Goal: Task Accomplishment & Management: Complete application form

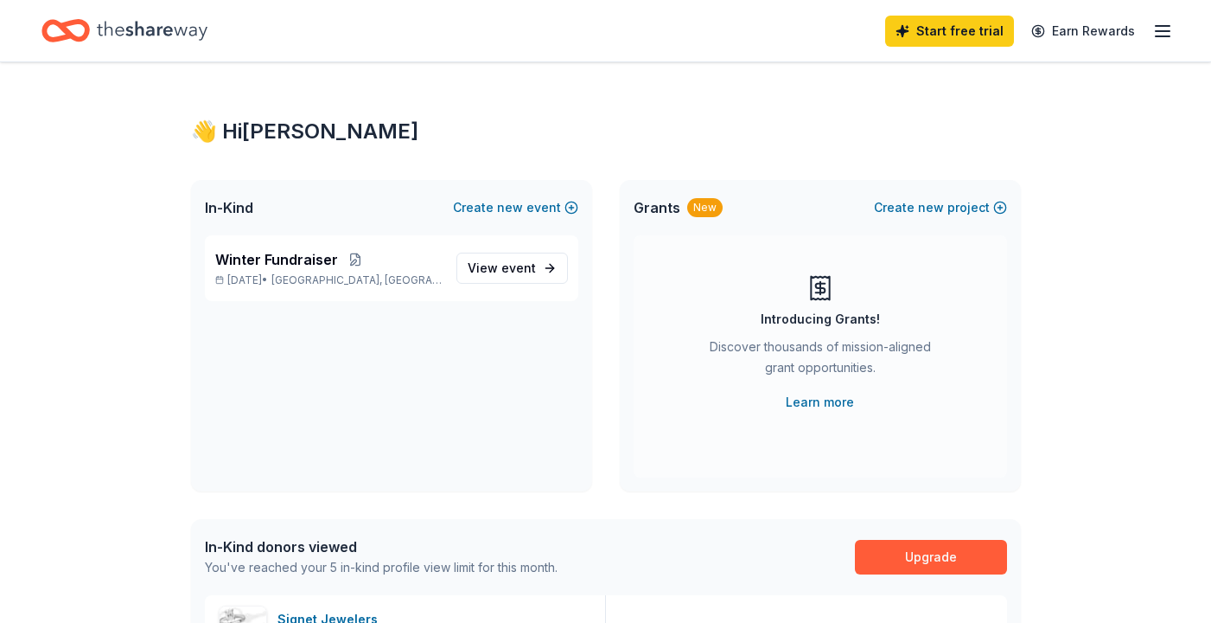
scroll to position [519, 0]
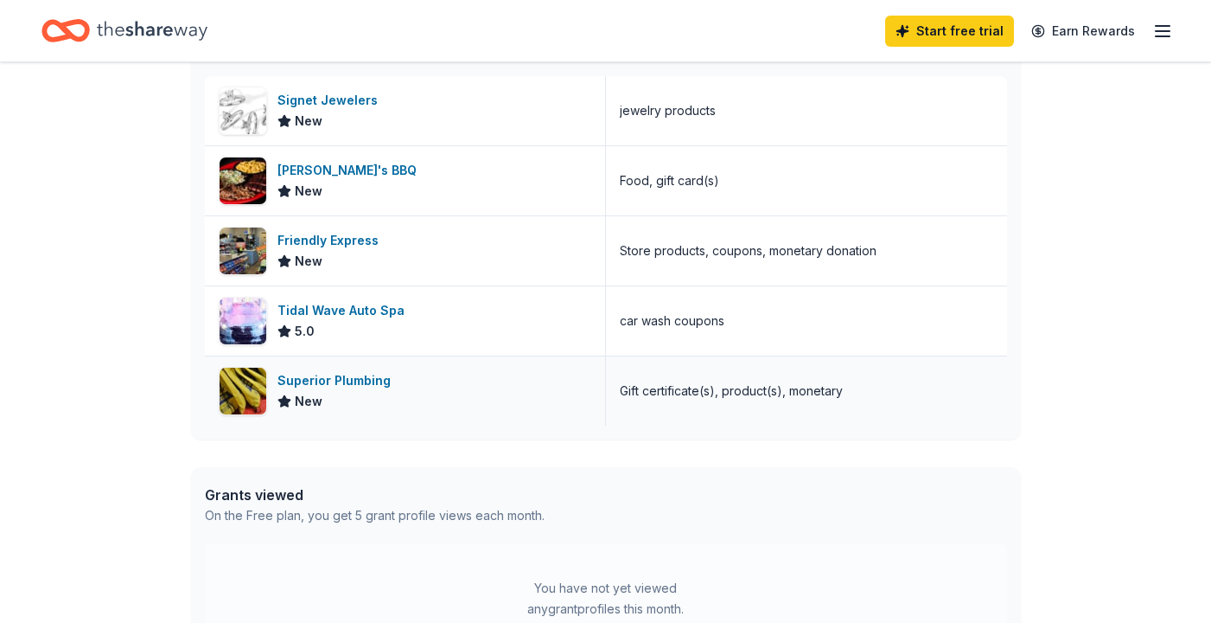
click at [326, 382] on div "Superior Plumbing" at bounding box center [338, 380] width 120 height 21
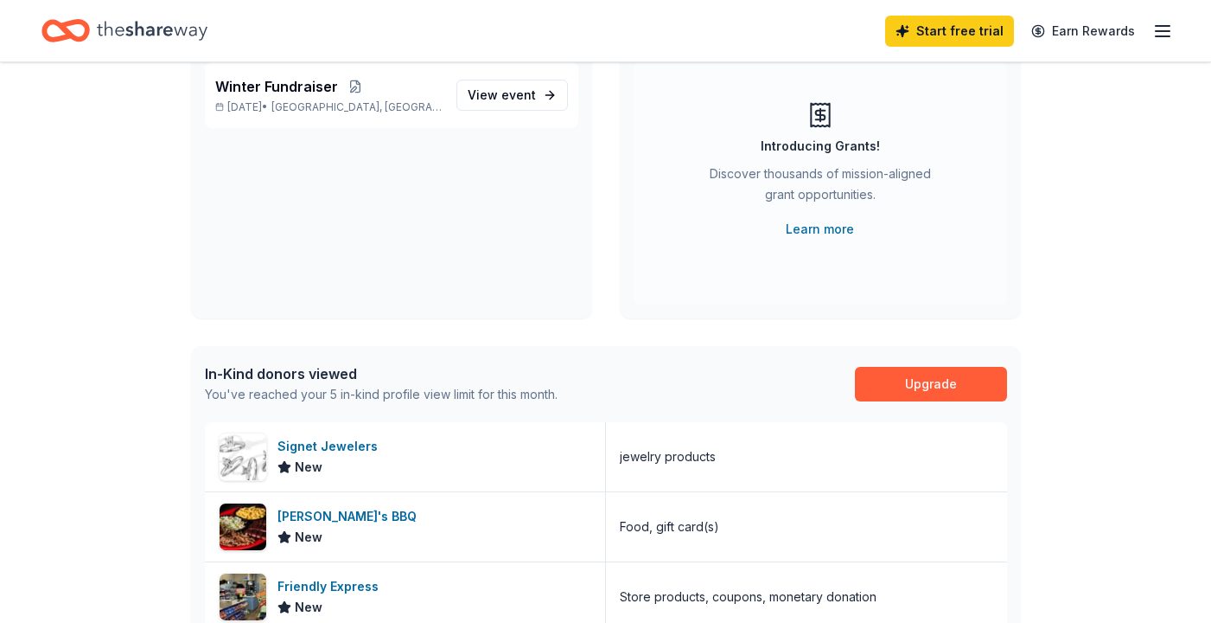
scroll to position [0, 0]
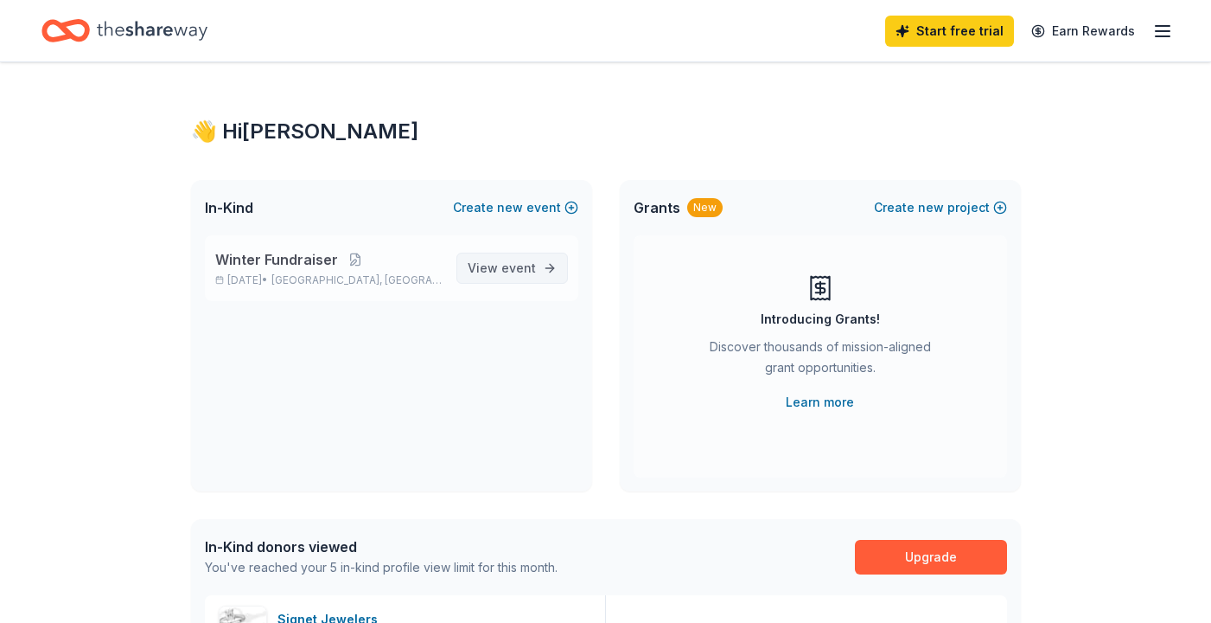
click at [536, 267] on link "View event" at bounding box center [513, 267] width 112 height 31
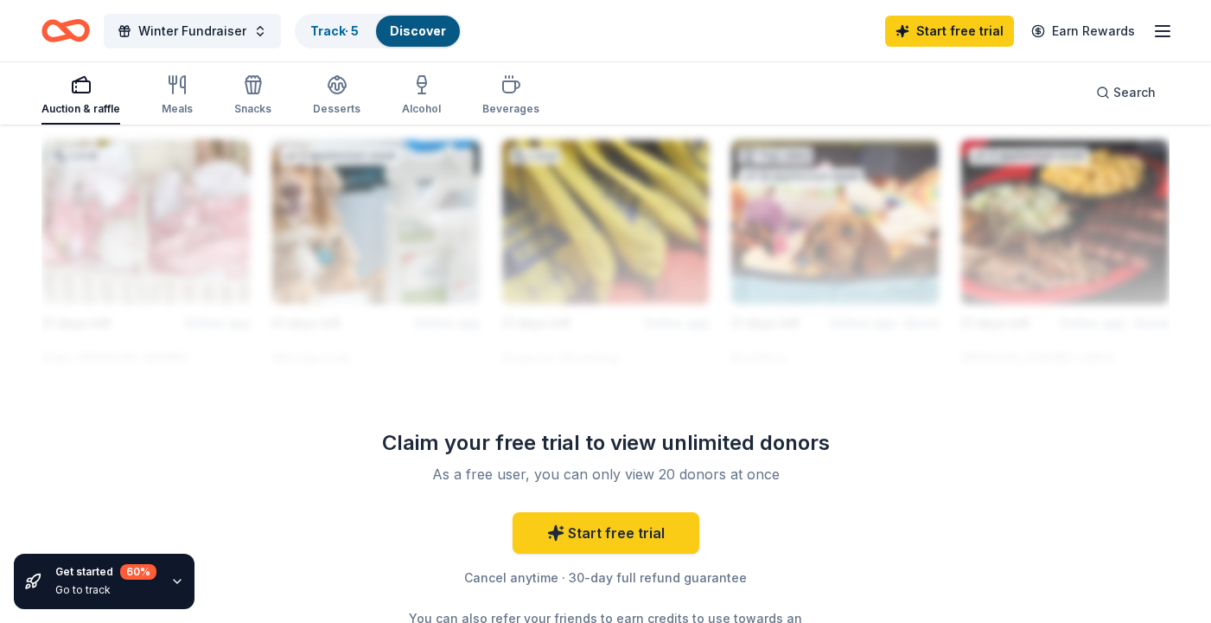
scroll to position [1124, 0]
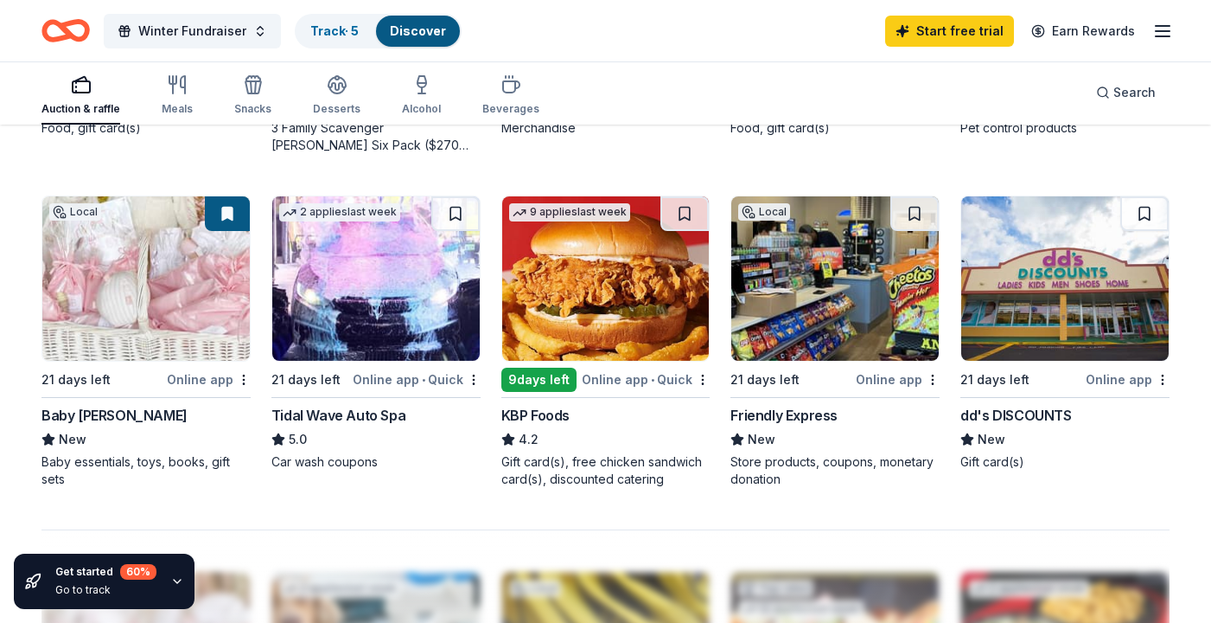
click at [673, 381] on div "Online app • Quick" at bounding box center [646, 379] width 128 height 22
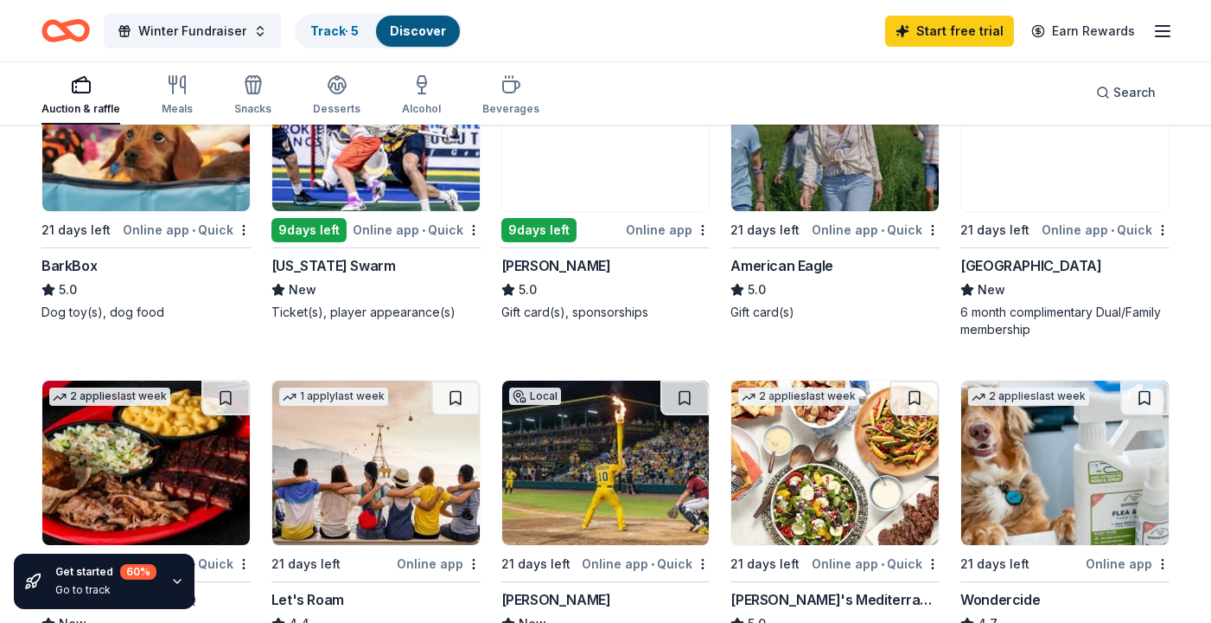
scroll to position [605, 0]
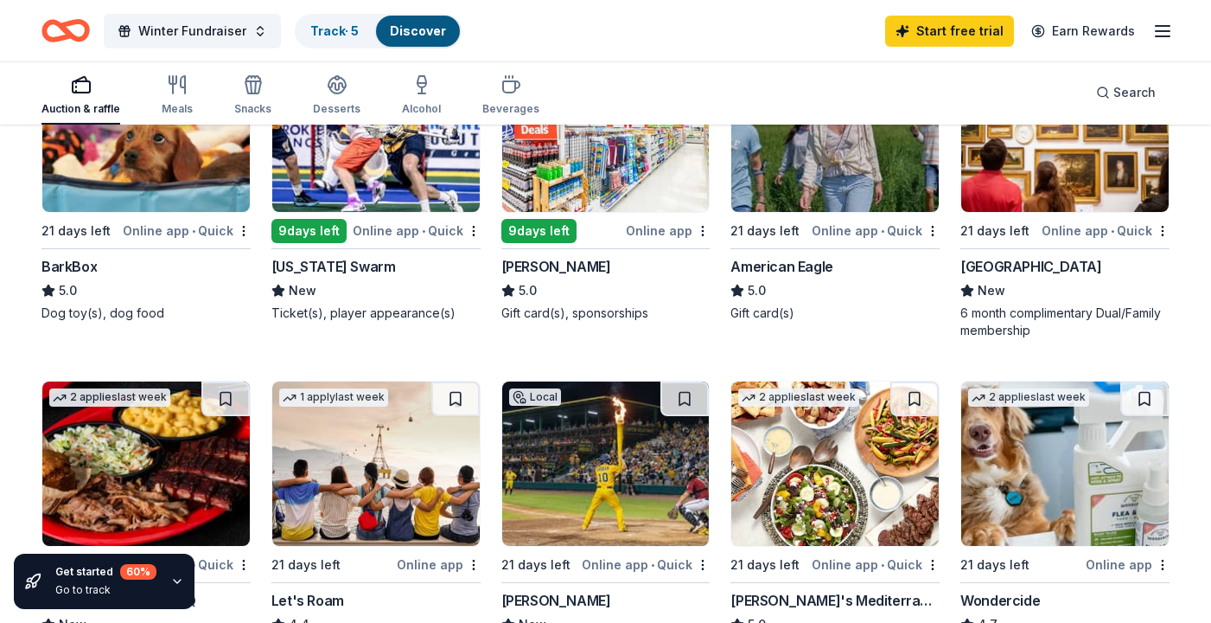
click at [910, 228] on div "Online app • Quick" at bounding box center [876, 231] width 128 height 22
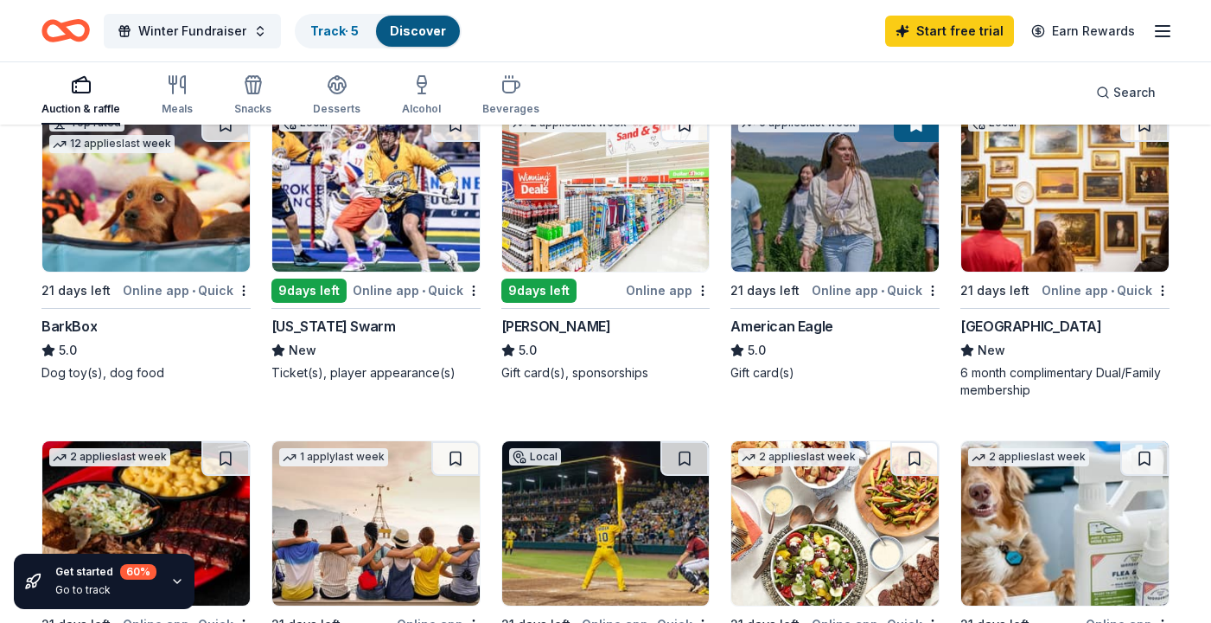
scroll to position [432, 0]
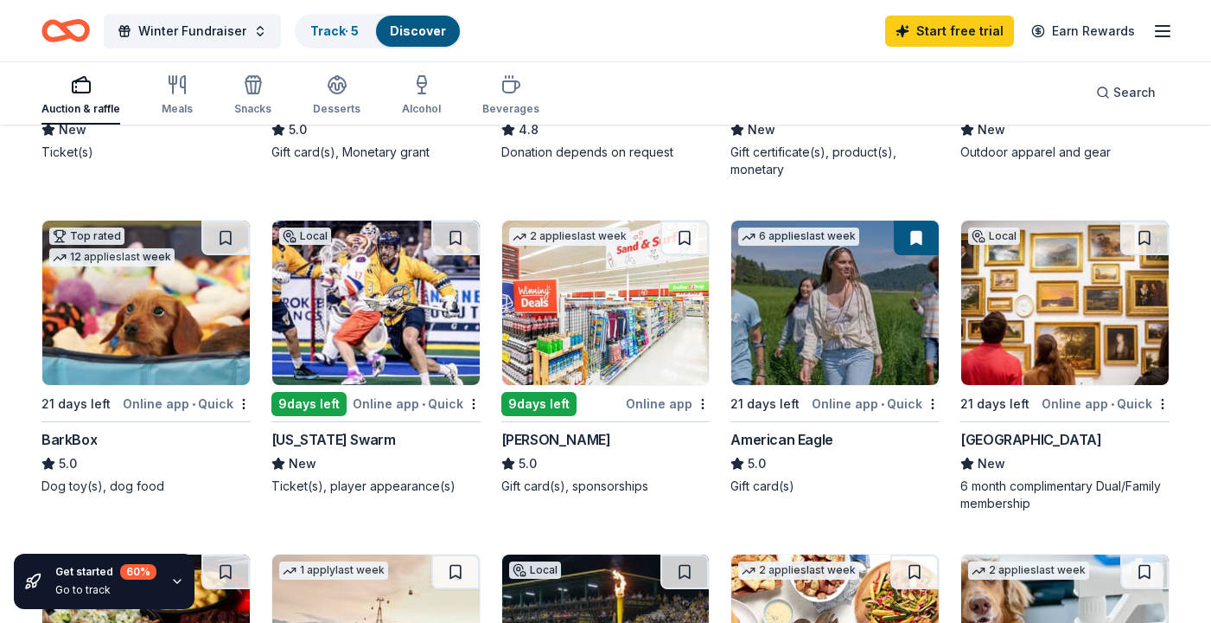
click at [655, 402] on div "Online app" at bounding box center [668, 404] width 84 height 22
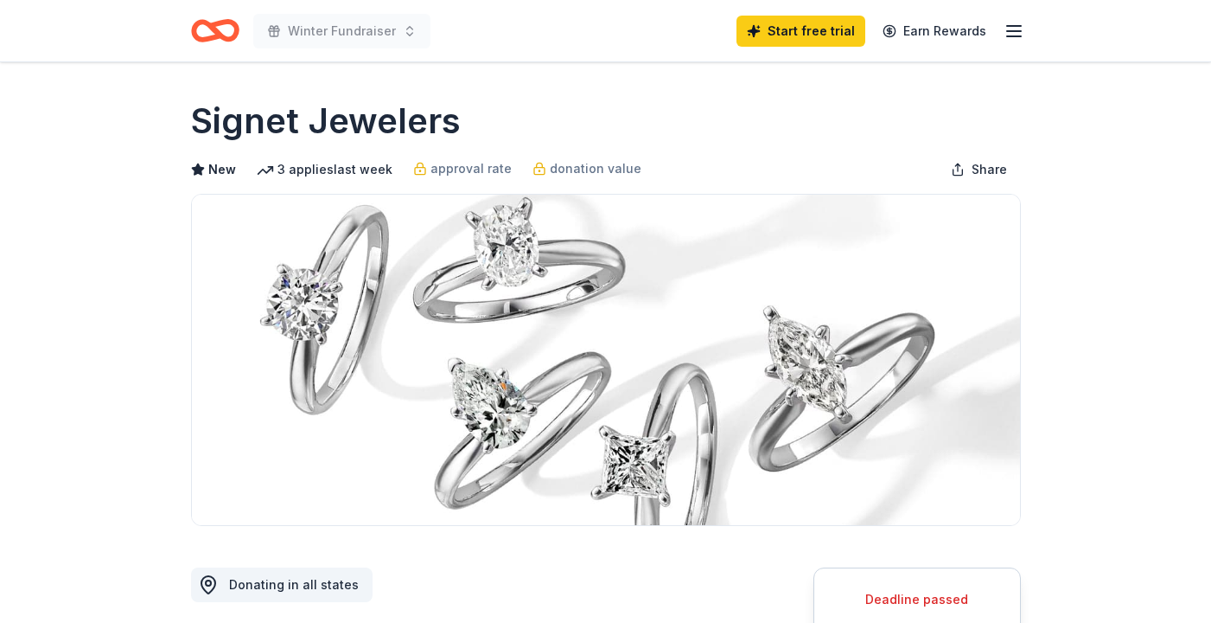
scroll to position [346, 0]
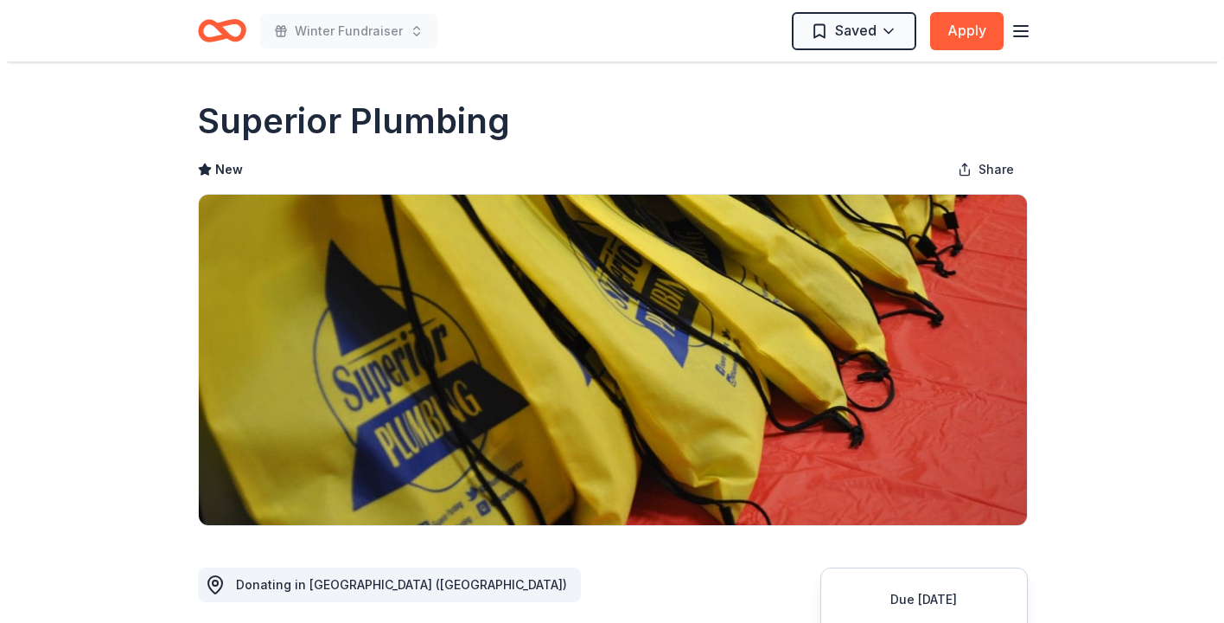
scroll to position [346, 0]
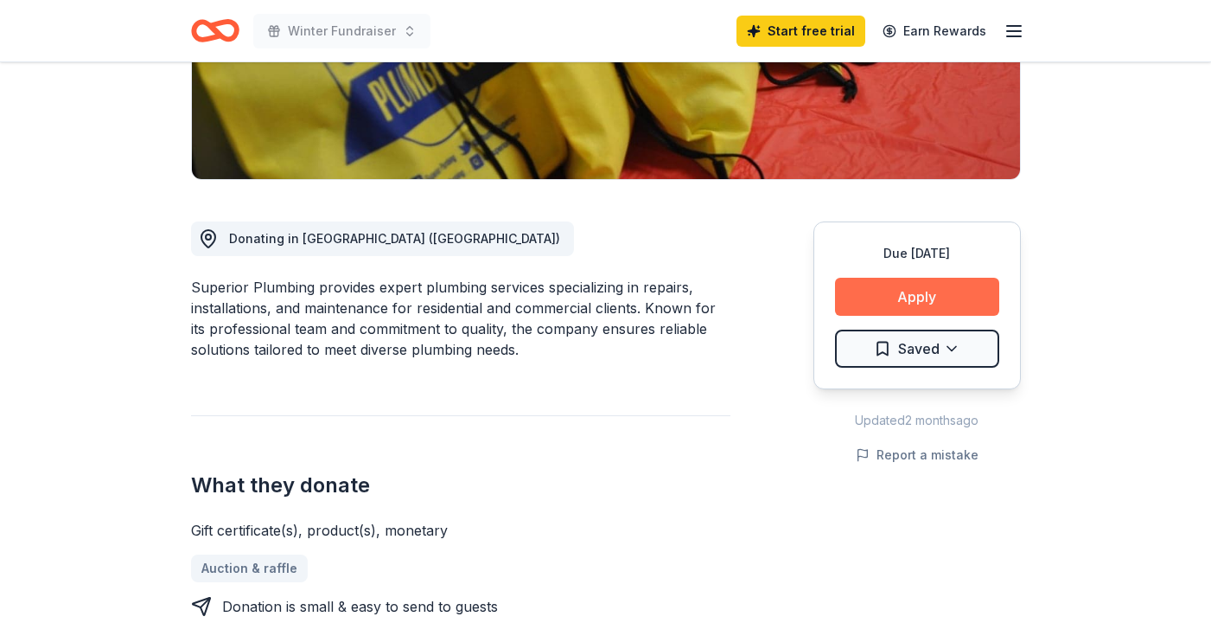
click at [918, 301] on button "Apply" at bounding box center [917, 297] width 164 height 38
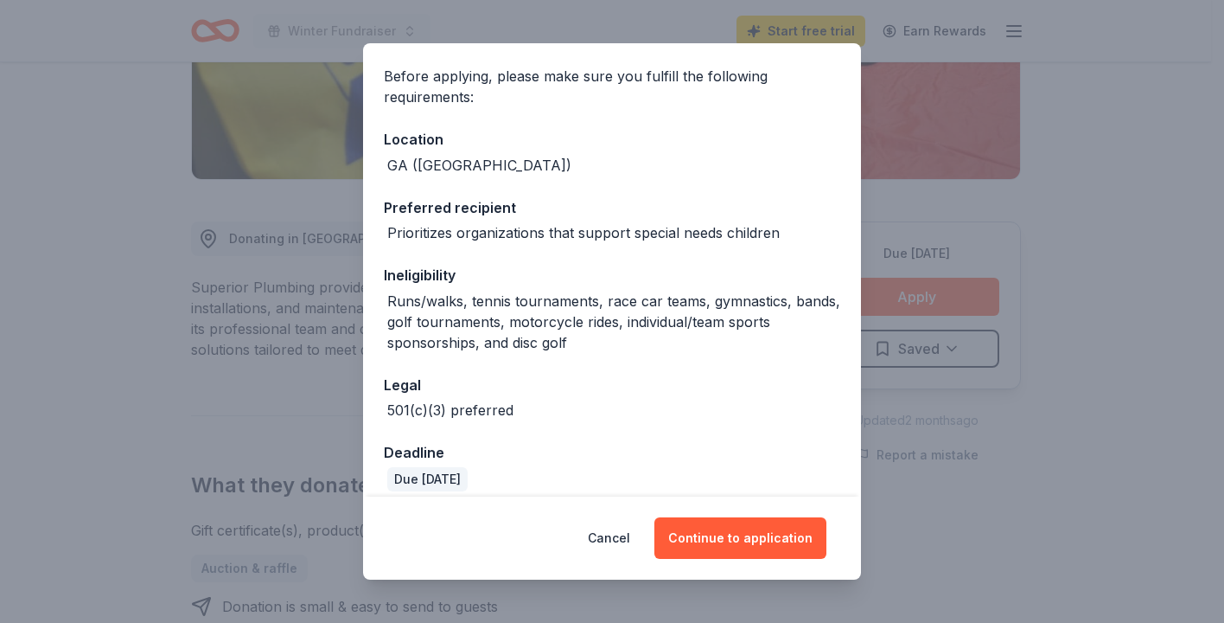
scroll to position [139, 0]
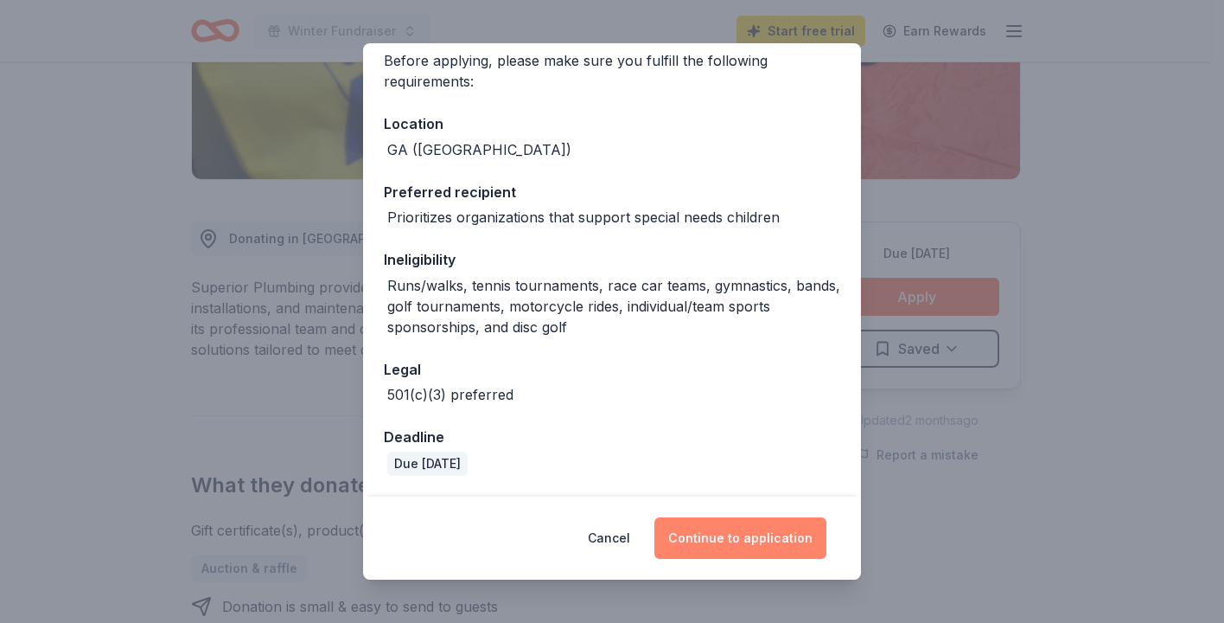
click at [738, 537] on button "Continue to application" at bounding box center [741, 538] width 172 height 42
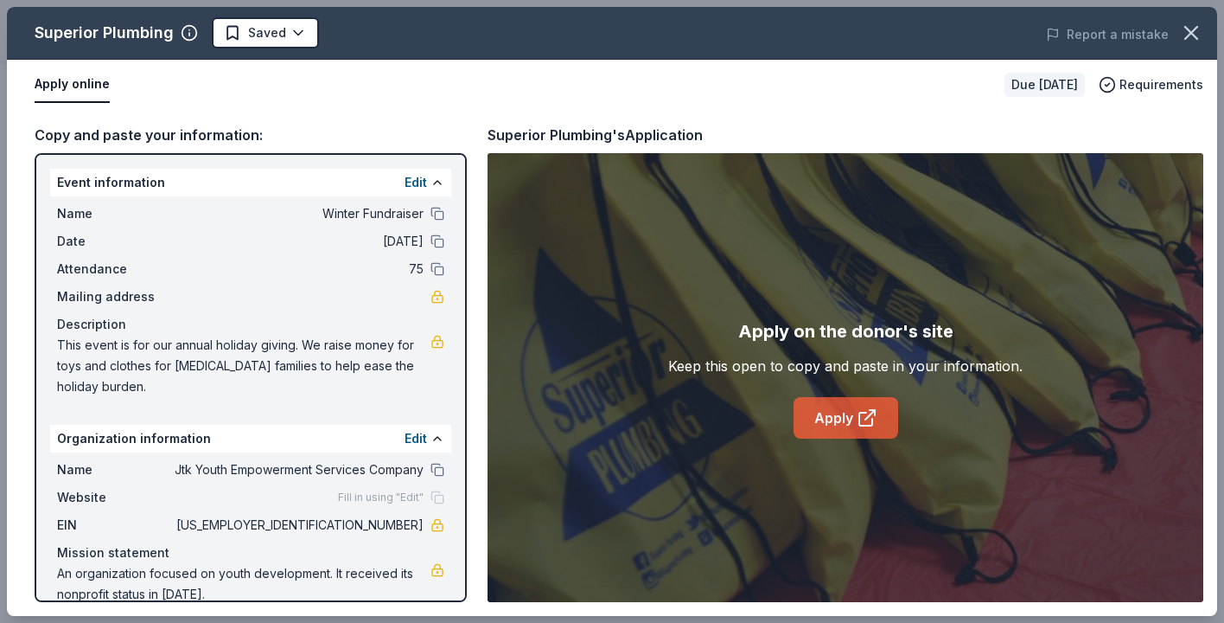
click at [841, 414] on link "Apply" at bounding box center [846, 418] width 105 height 42
